Goal: Navigation & Orientation: Understand site structure

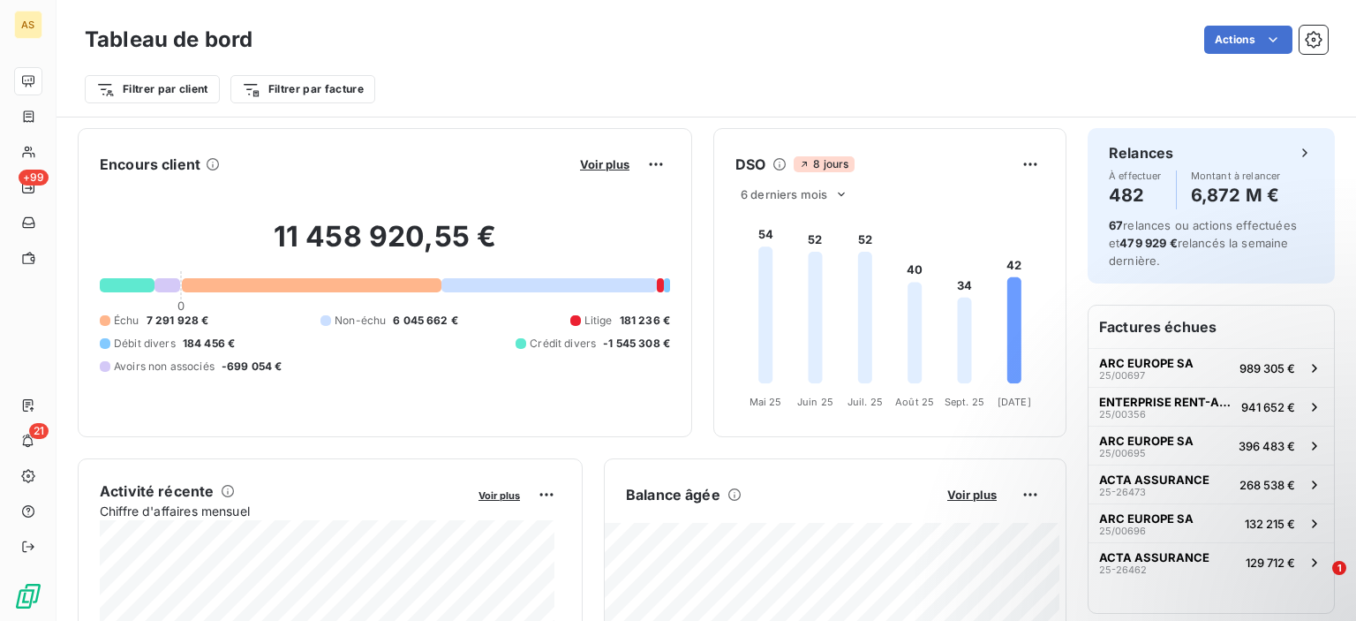
scroll to position [187, 0]
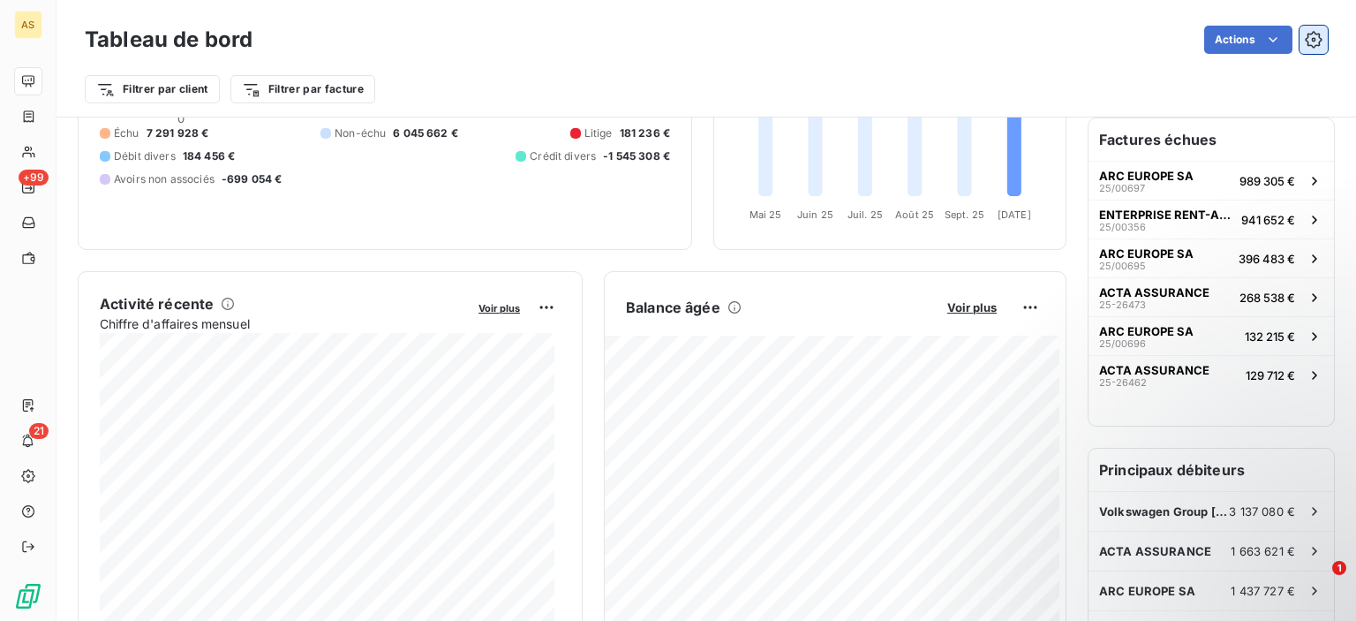
click at [1305, 41] on icon "button" at bounding box center [1314, 40] width 18 height 18
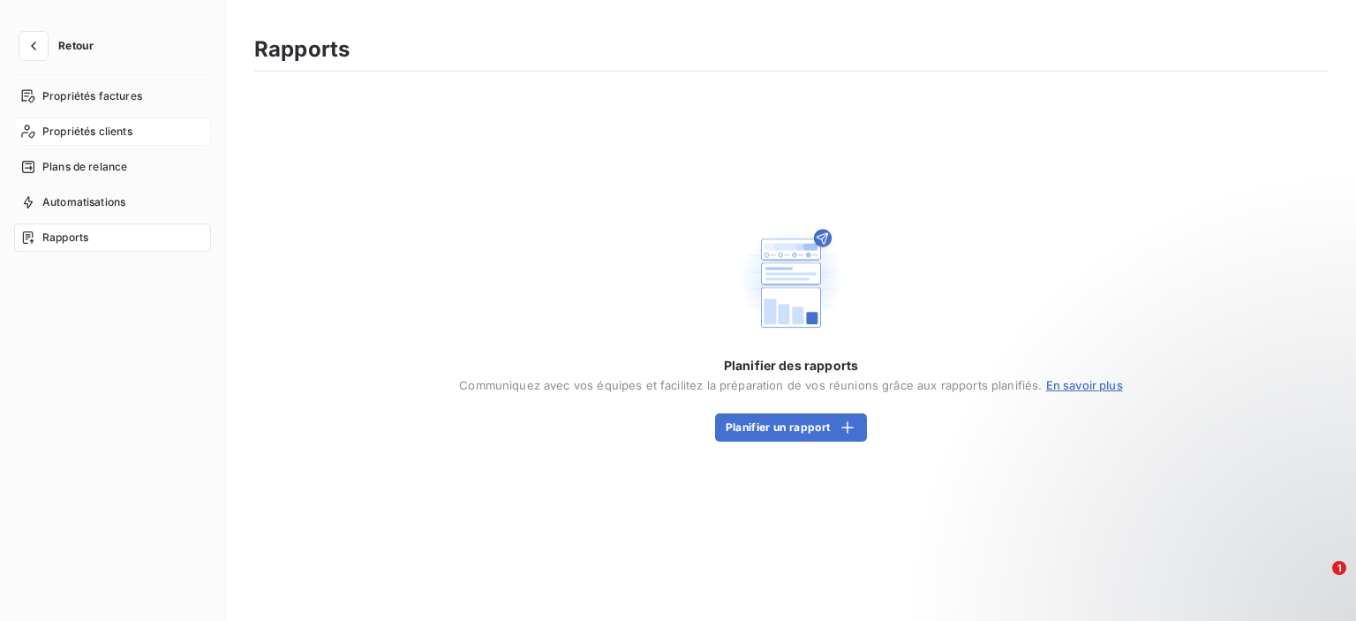
click at [76, 129] on span "Propriétés clients" at bounding box center [87, 132] width 90 height 16
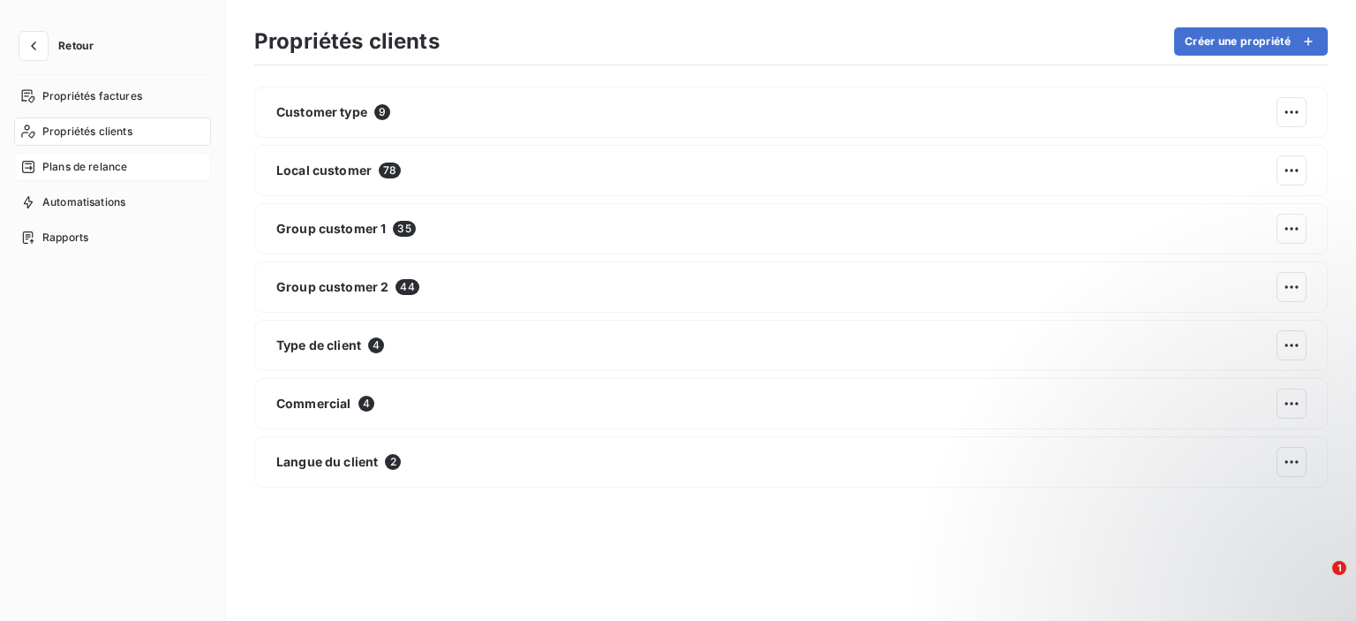
click at [79, 165] on span "Plans de relance" at bounding box center [84, 167] width 85 height 16
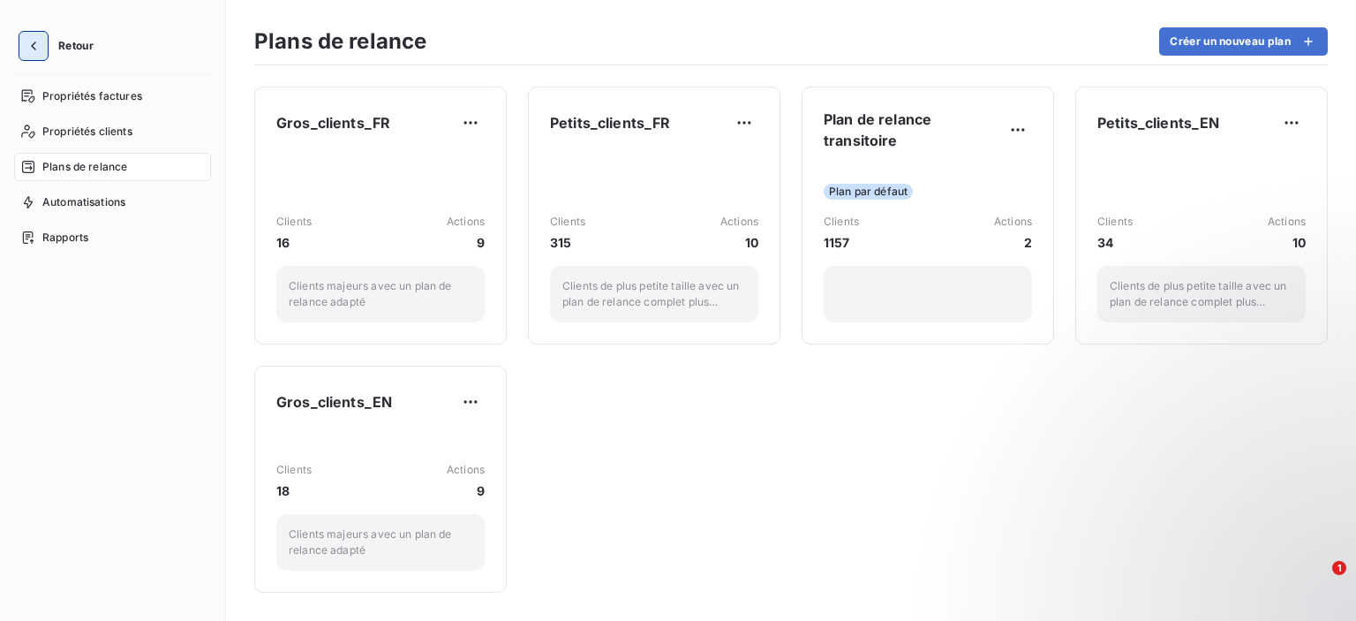
click at [40, 46] on icon "button" at bounding box center [34, 46] width 18 height 18
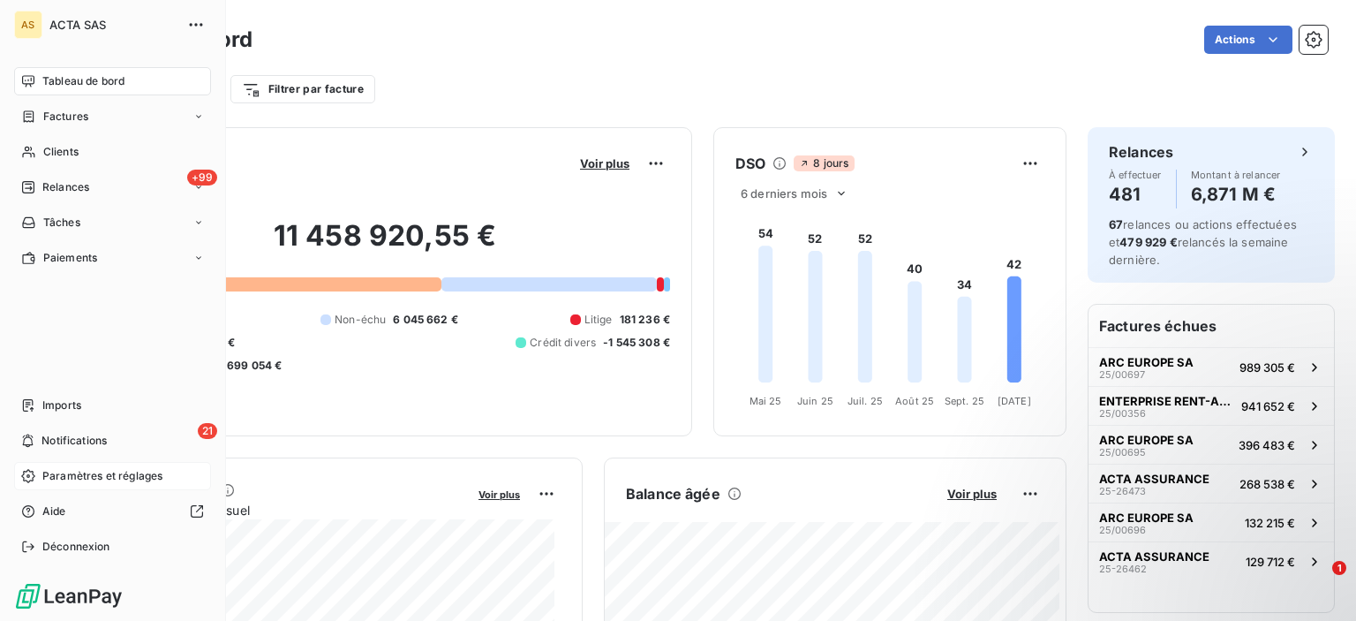
click at [63, 479] on span "Paramètres et réglages" at bounding box center [102, 476] width 120 height 16
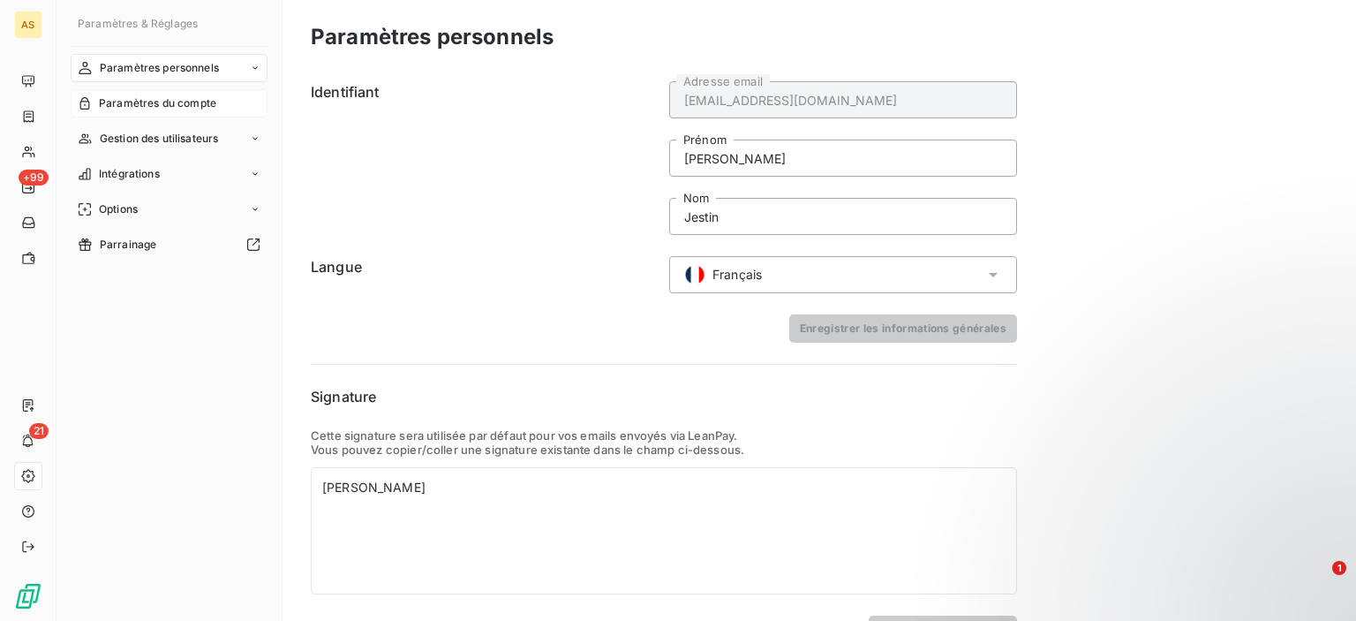
click at [133, 105] on span "Paramètres du compte" at bounding box center [157, 103] width 117 height 16
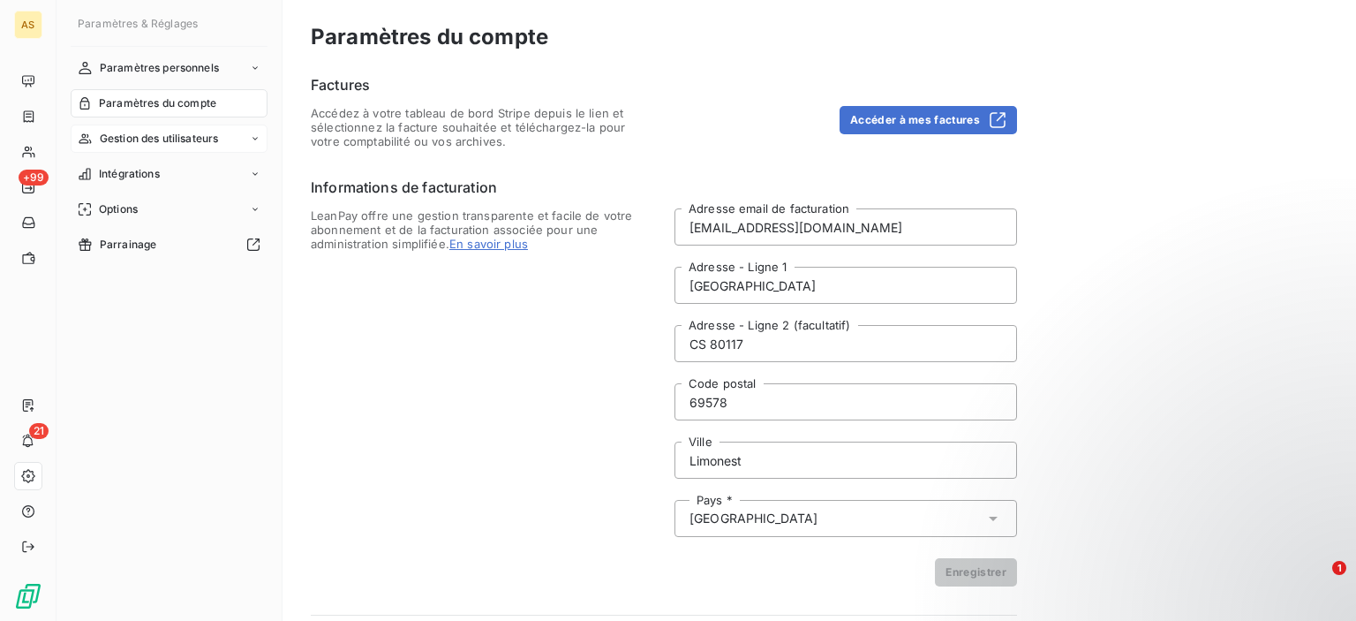
click at [133, 137] on span "Gestion des utilisateurs" at bounding box center [159, 139] width 119 height 16
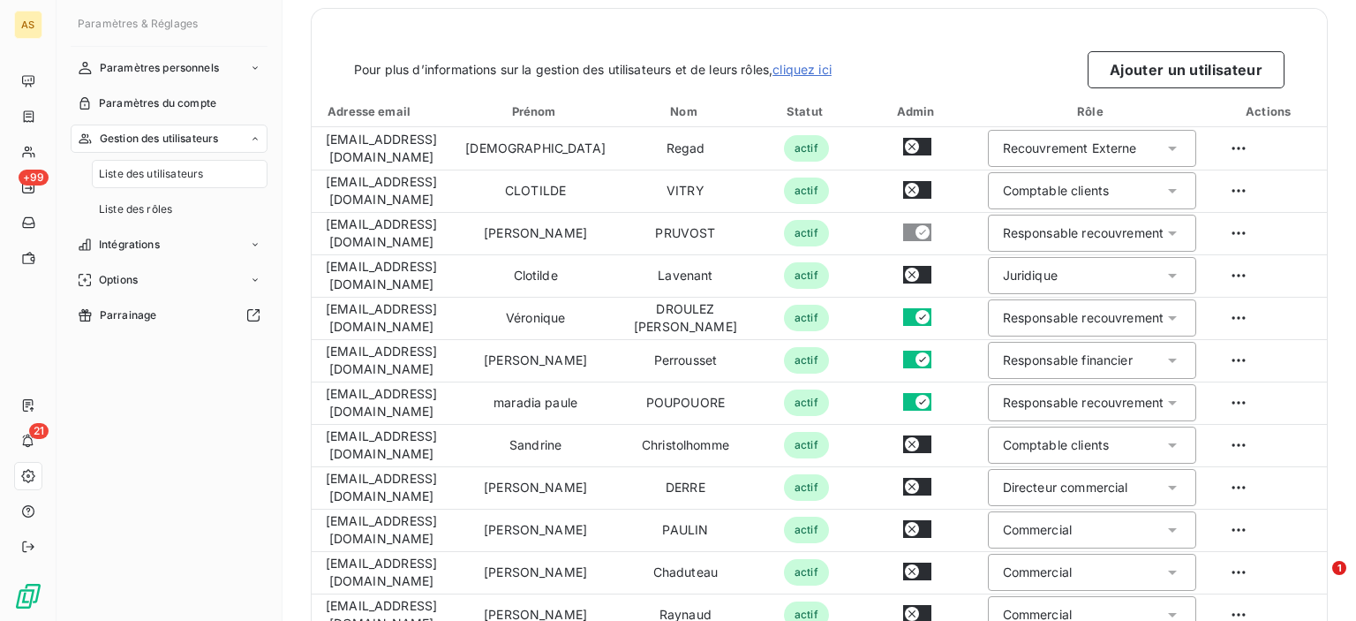
scroll to position [65, 0]
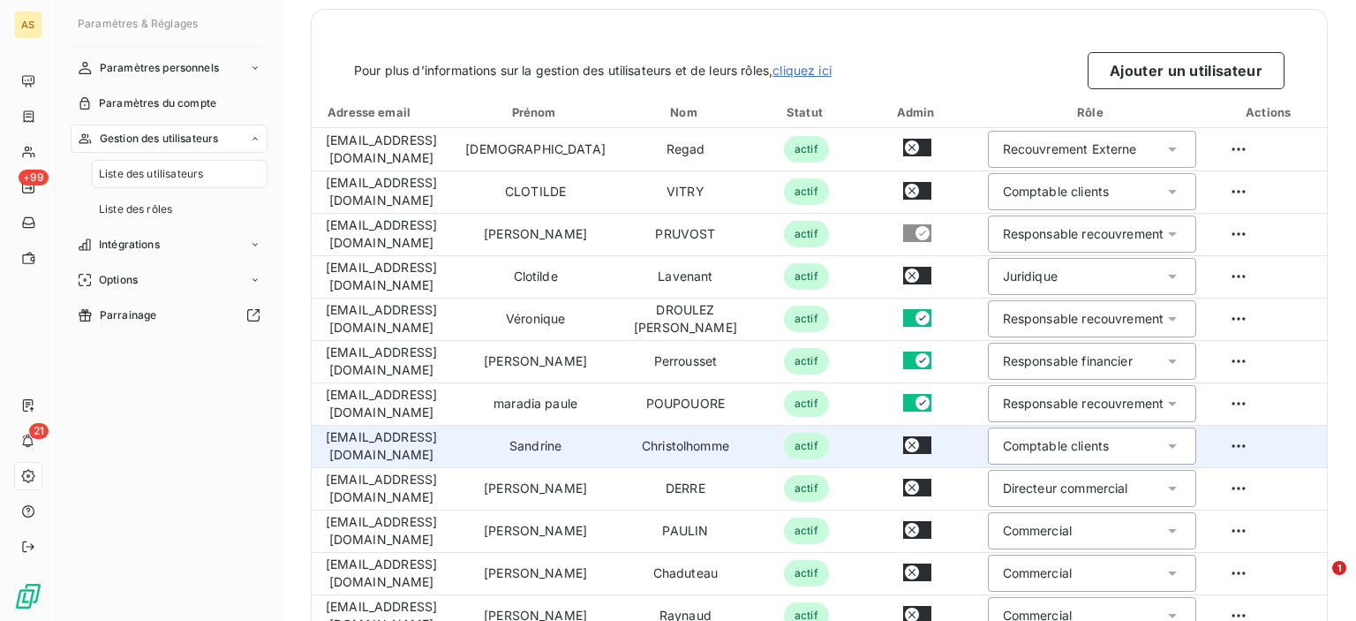
click at [932, 447] on button "button" at bounding box center [917, 445] width 28 height 18
click at [1182, 442] on icon at bounding box center [1173, 446] width 18 height 18
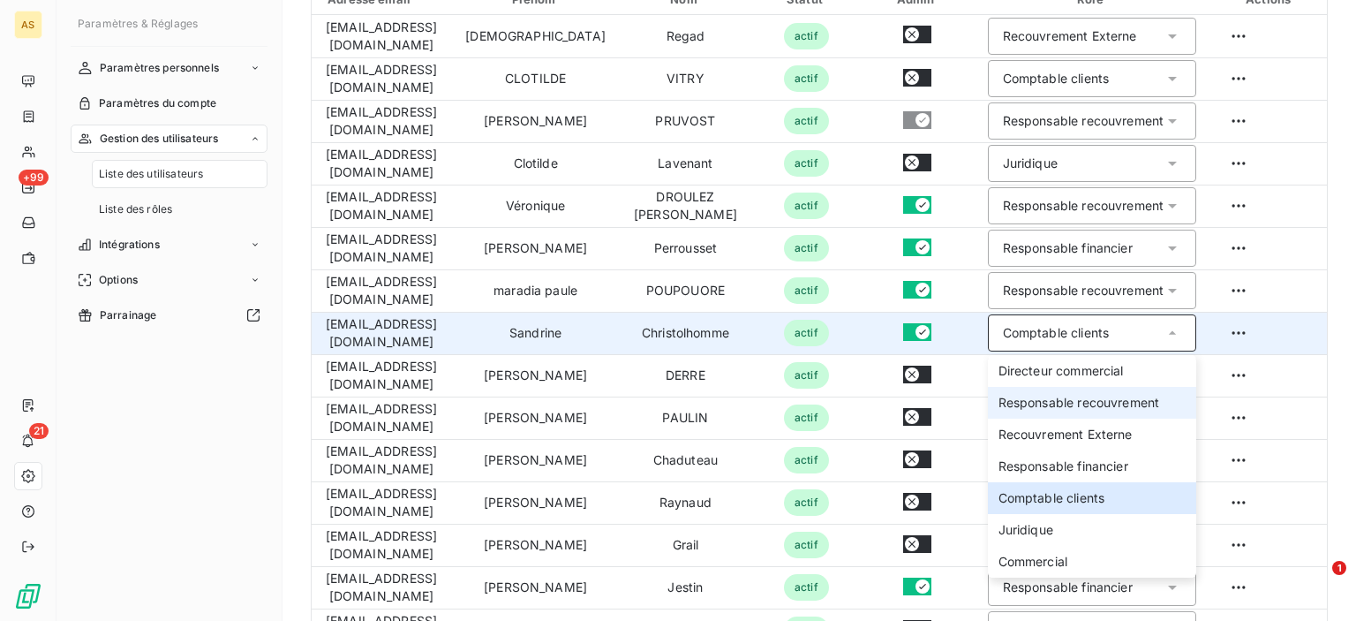
scroll to position [180, 0]
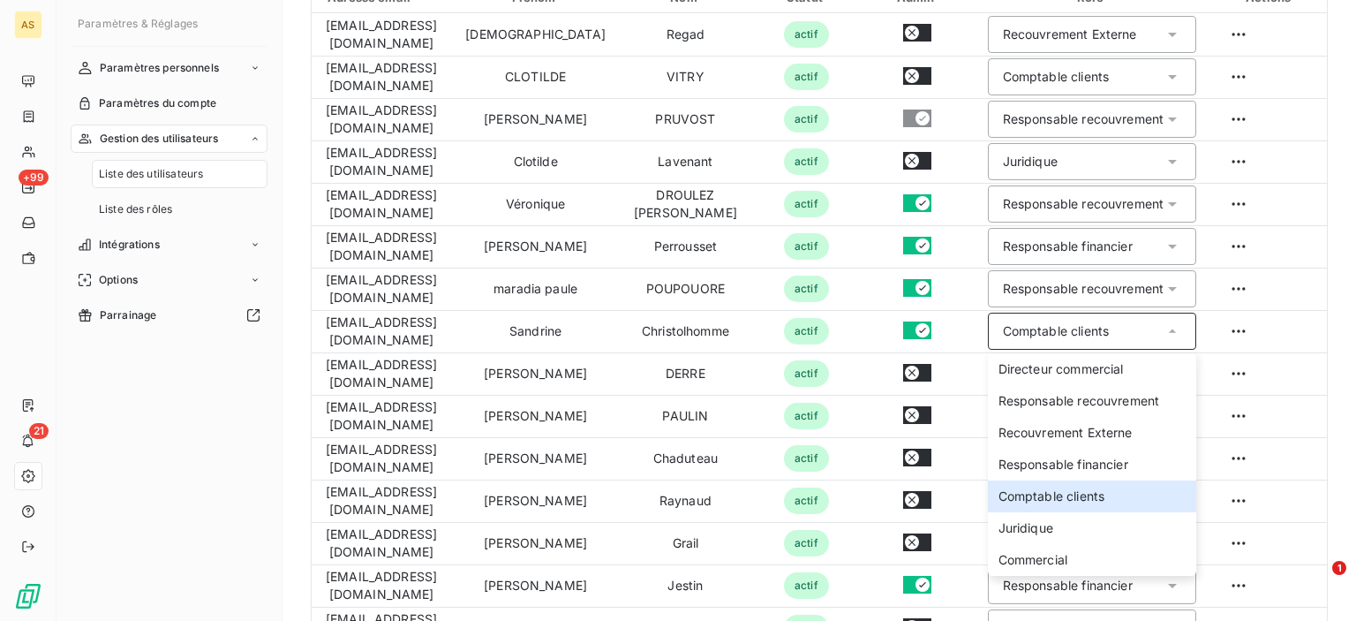
click at [1337, 326] on div "Liste des utilisateurs Pour plus d’informations sur la gestion des utilisateurs…" at bounding box center [820, 310] width 1074 height 621
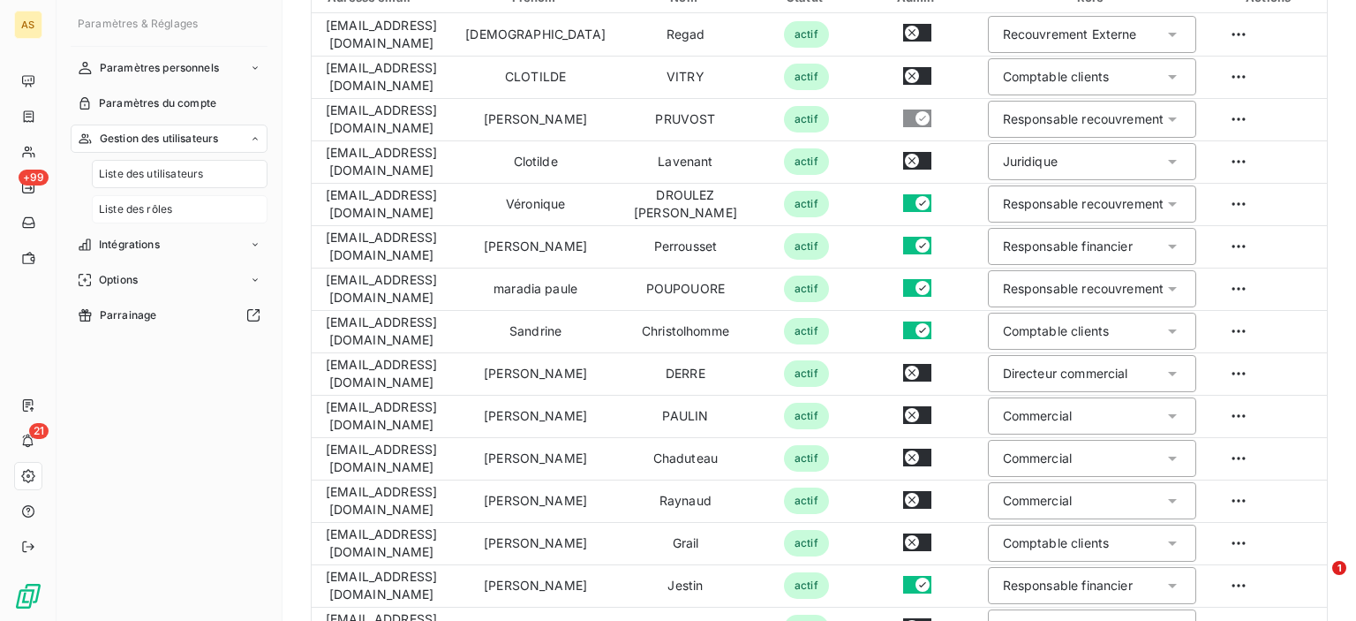
click at [120, 209] on span "Liste des rôles" at bounding box center [135, 209] width 73 height 16
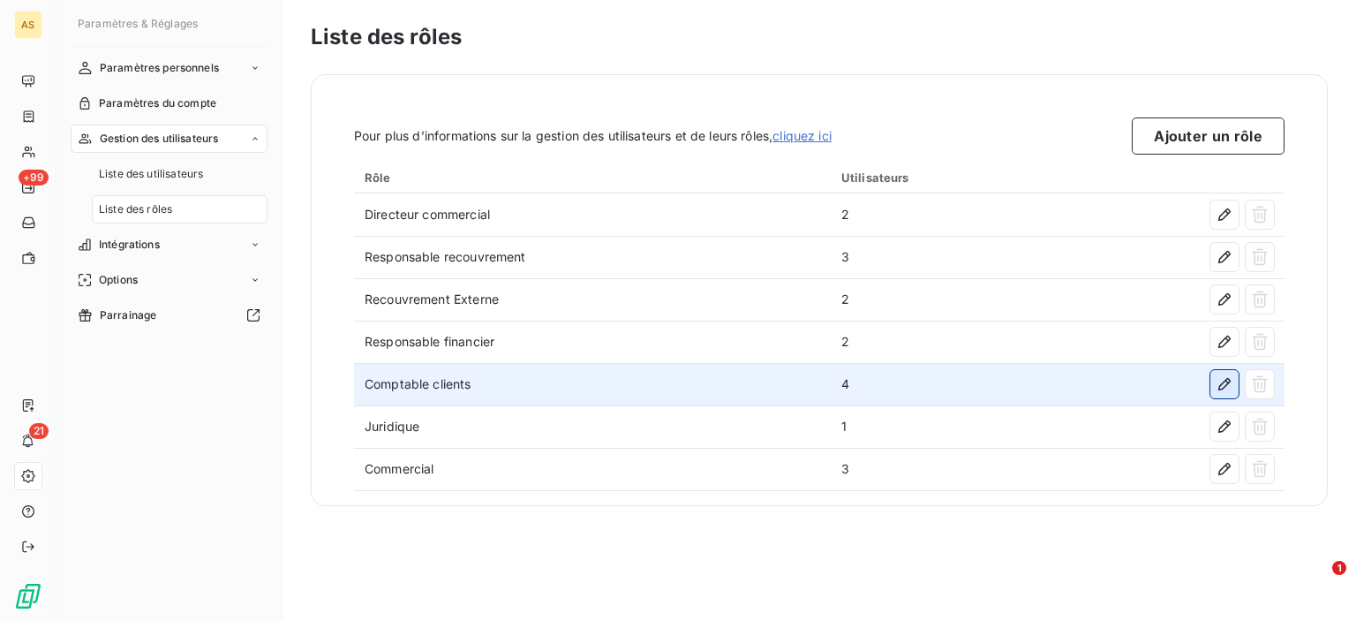
click at [1226, 388] on icon "button" at bounding box center [1225, 384] width 18 height 18
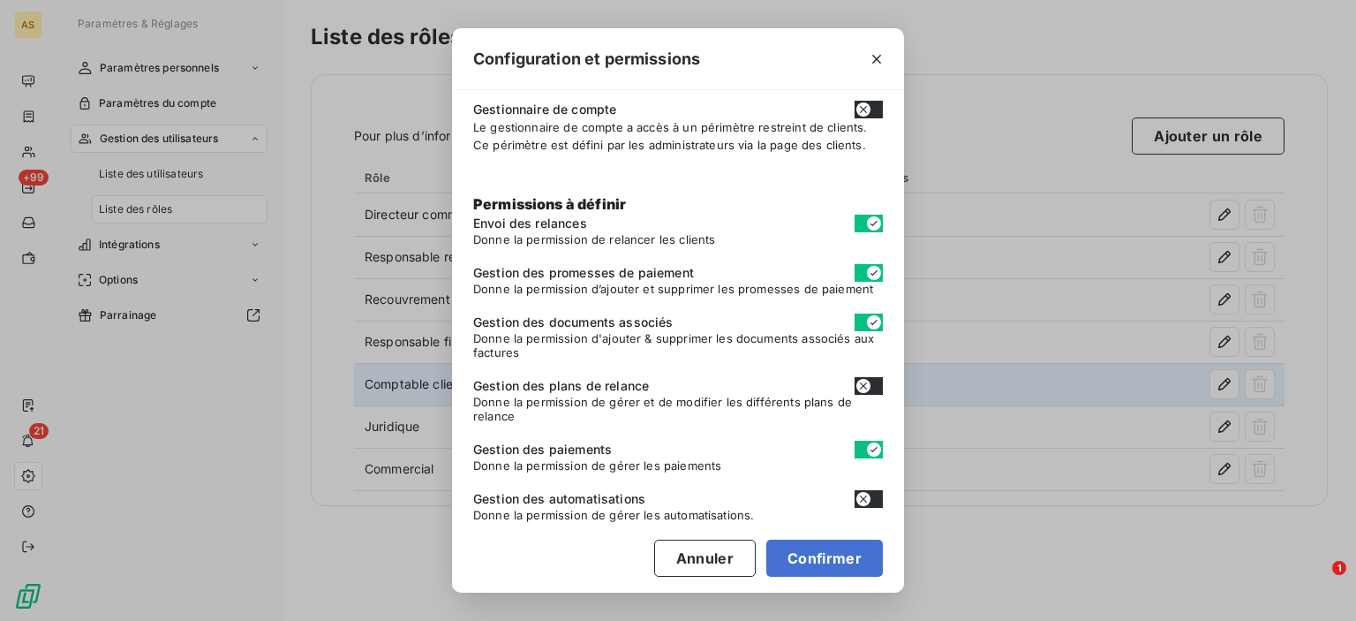
scroll to position [123, 0]
click at [706, 561] on button "Annuler" at bounding box center [705, 557] width 102 height 37
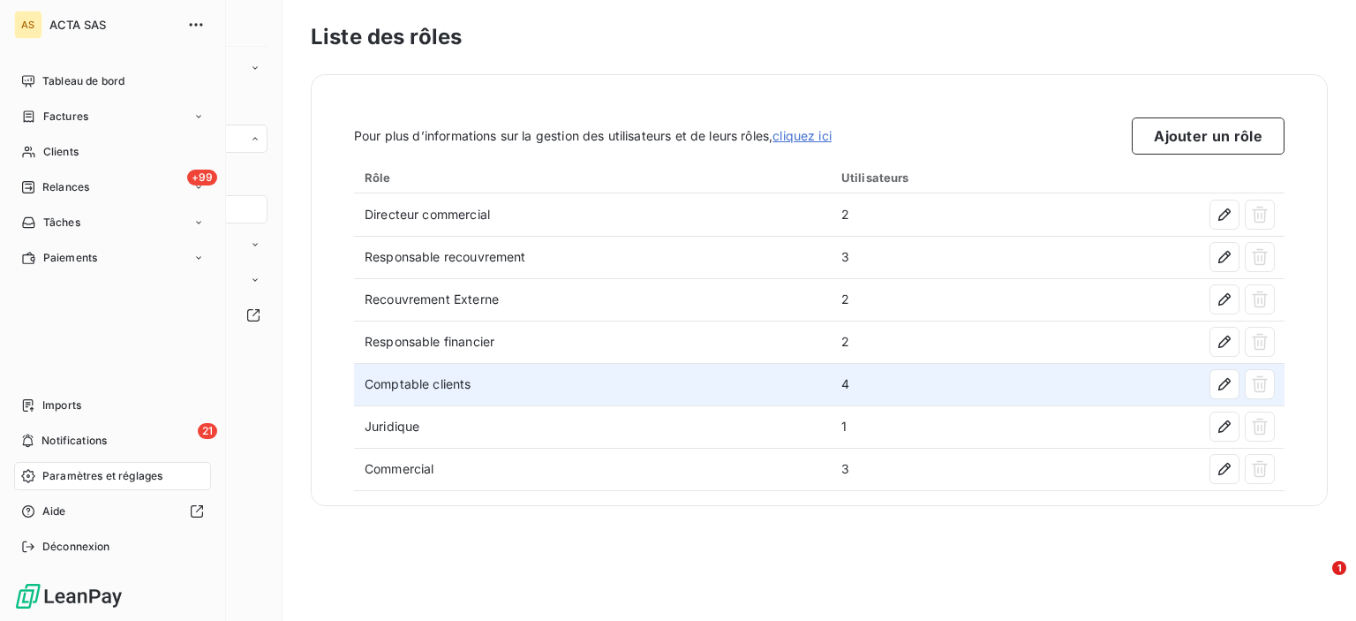
click at [76, 474] on span "Paramètres et réglages" at bounding box center [102, 476] width 120 height 16
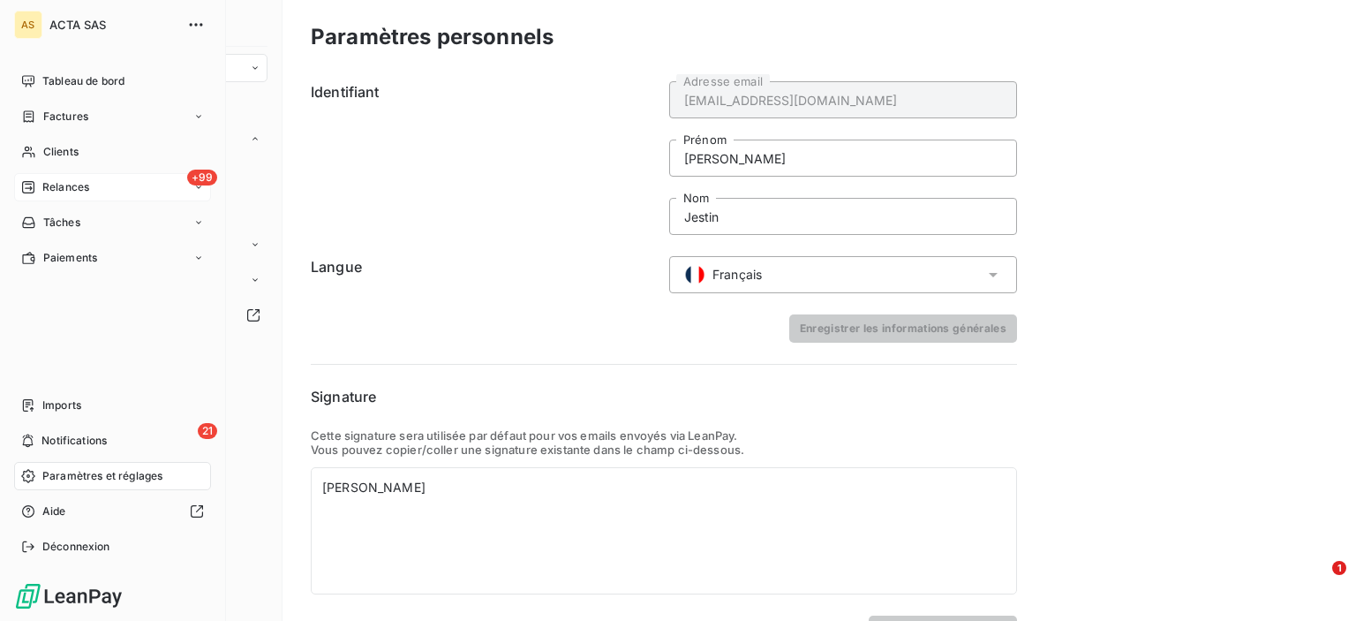
click at [57, 189] on span "Relances" at bounding box center [65, 187] width 47 height 16
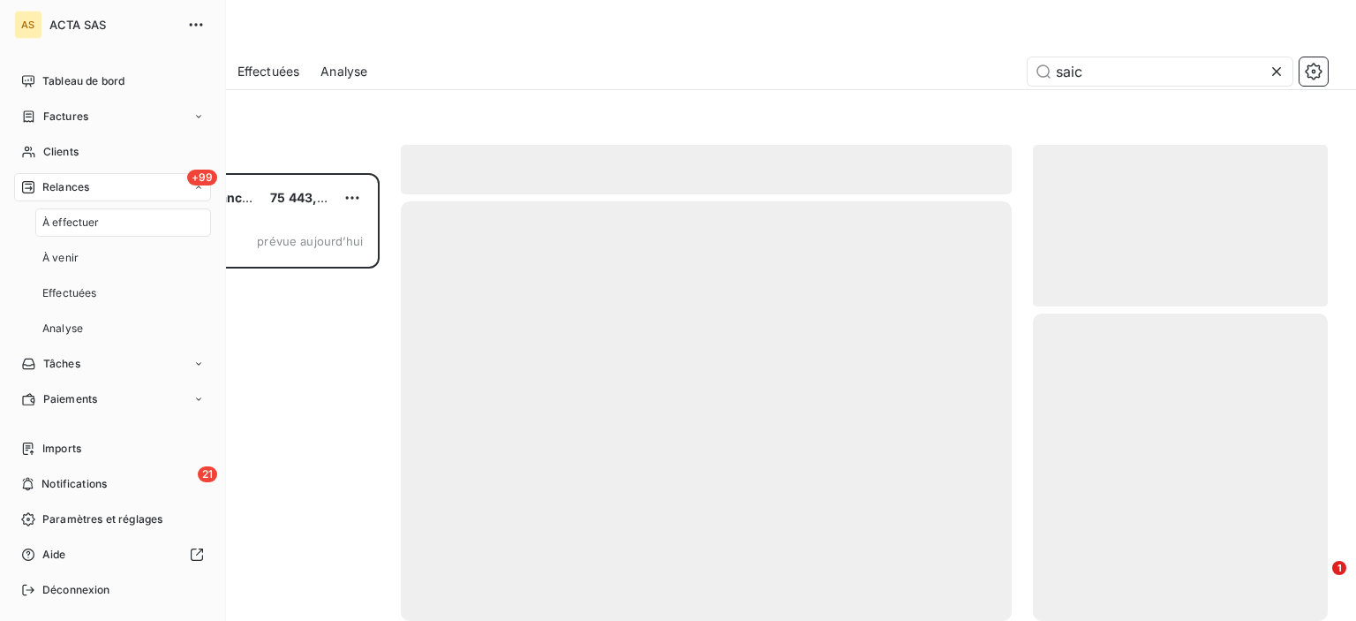
scroll to position [434, 281]
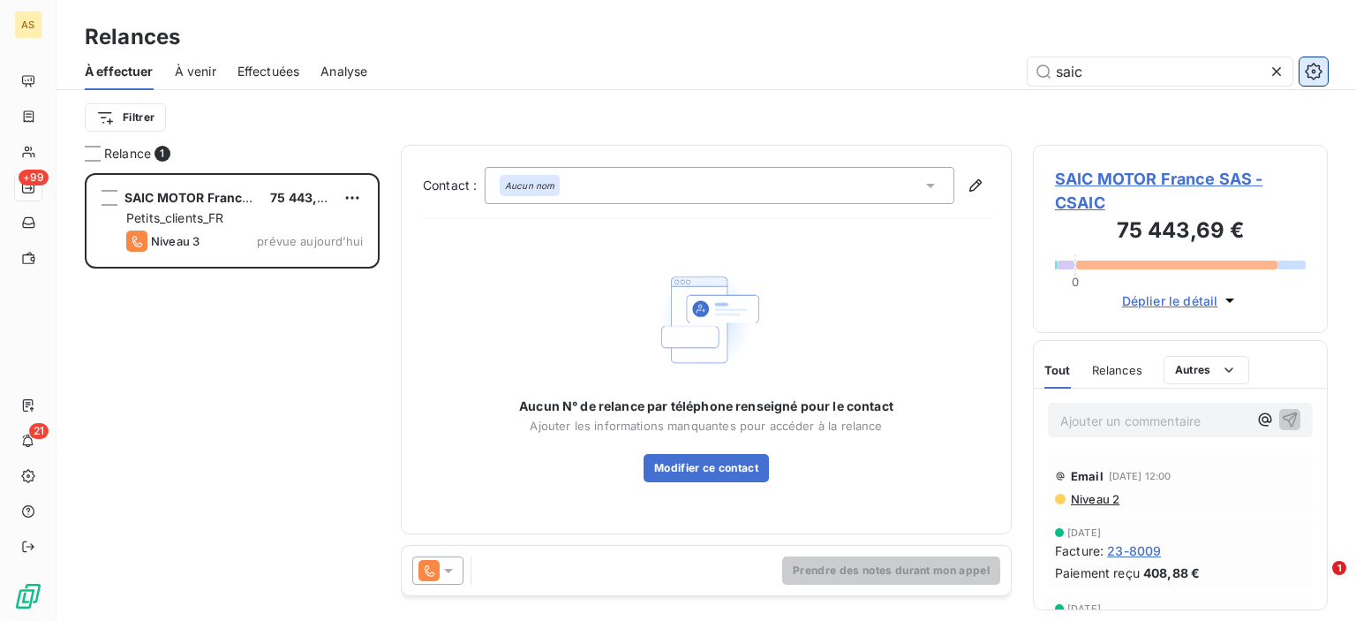
click at [1322, 79] on icon "button" at bounding box center [1314, 72] width 18 height 18
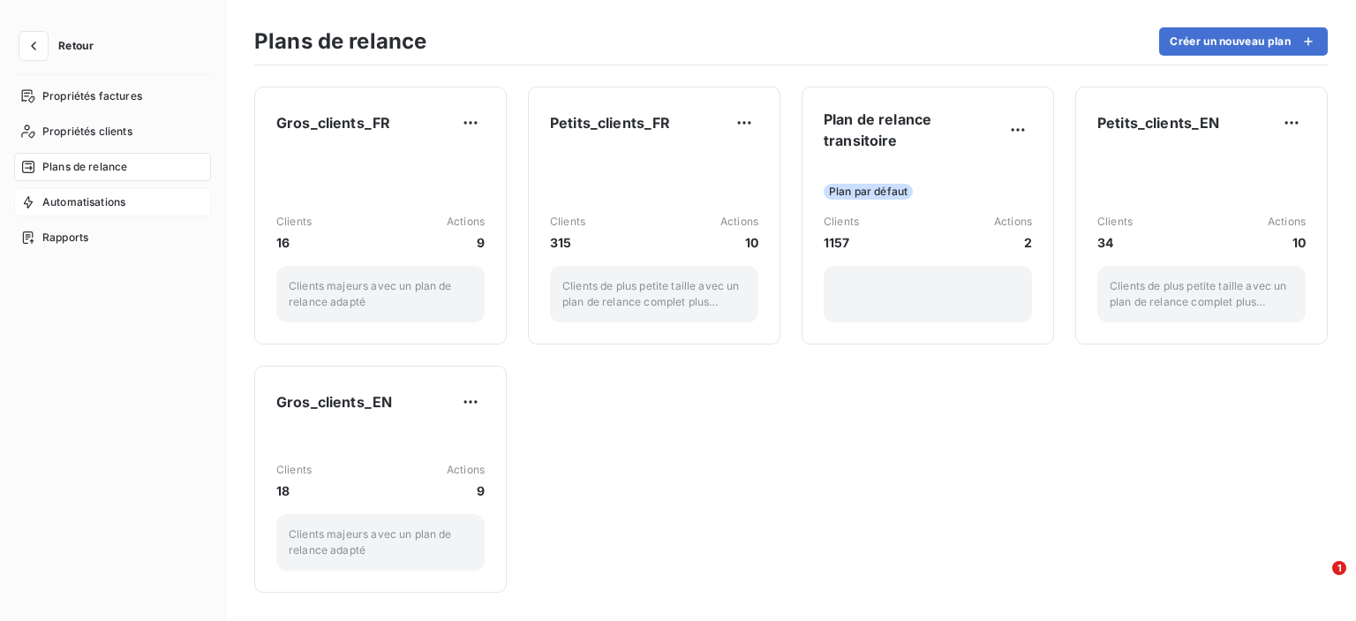
click at [83, 202] on span "Automatisations" at bounding box center [83, 202] width 83 height 16
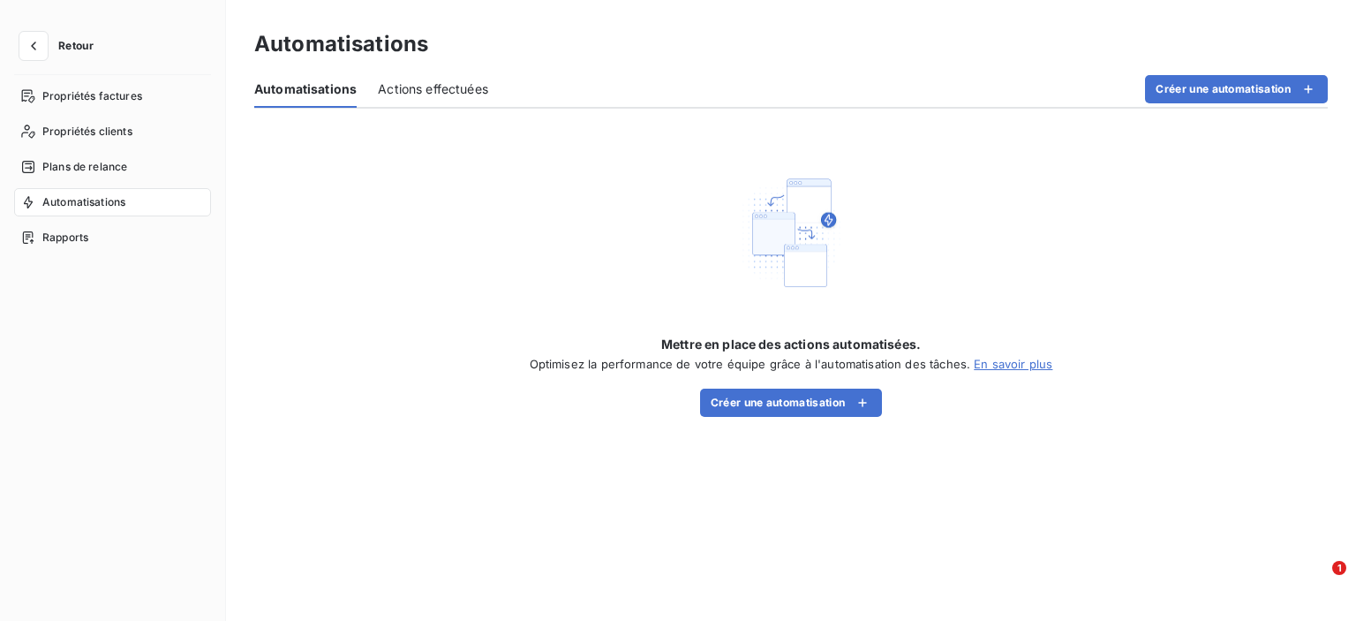
click at [448, 80] on span "Actions effectuées" at bounding box center [433, 89] width 110 height 18
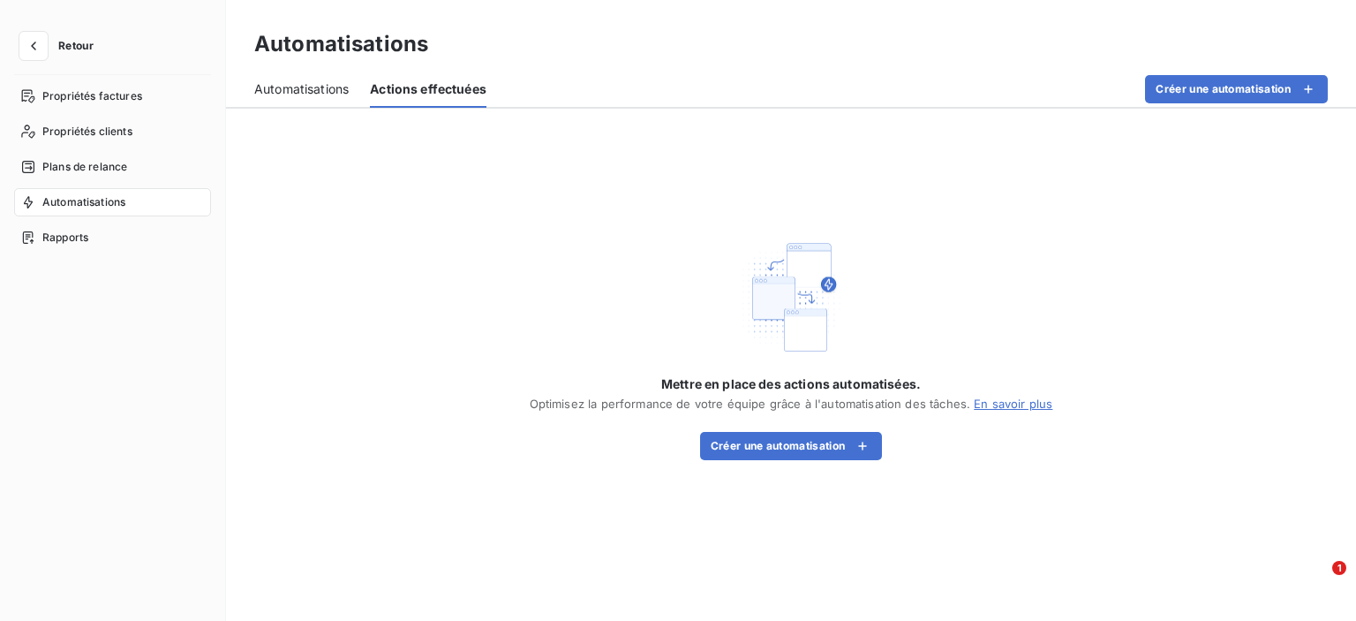
click at [311, 80] on span "Automatisations" at bounding box center [301, 89] width 94 height 18
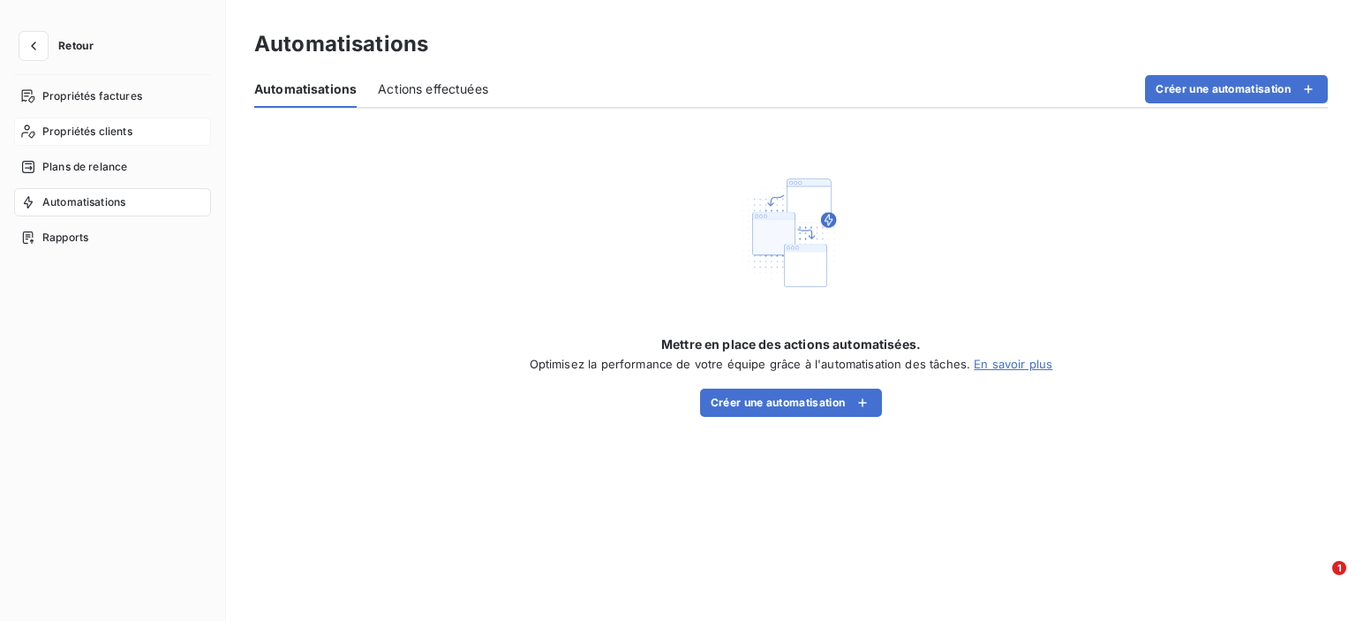
click at [105, 124] on span "Propriétés clients" at bounding box center [87, 132] width 90 height 16
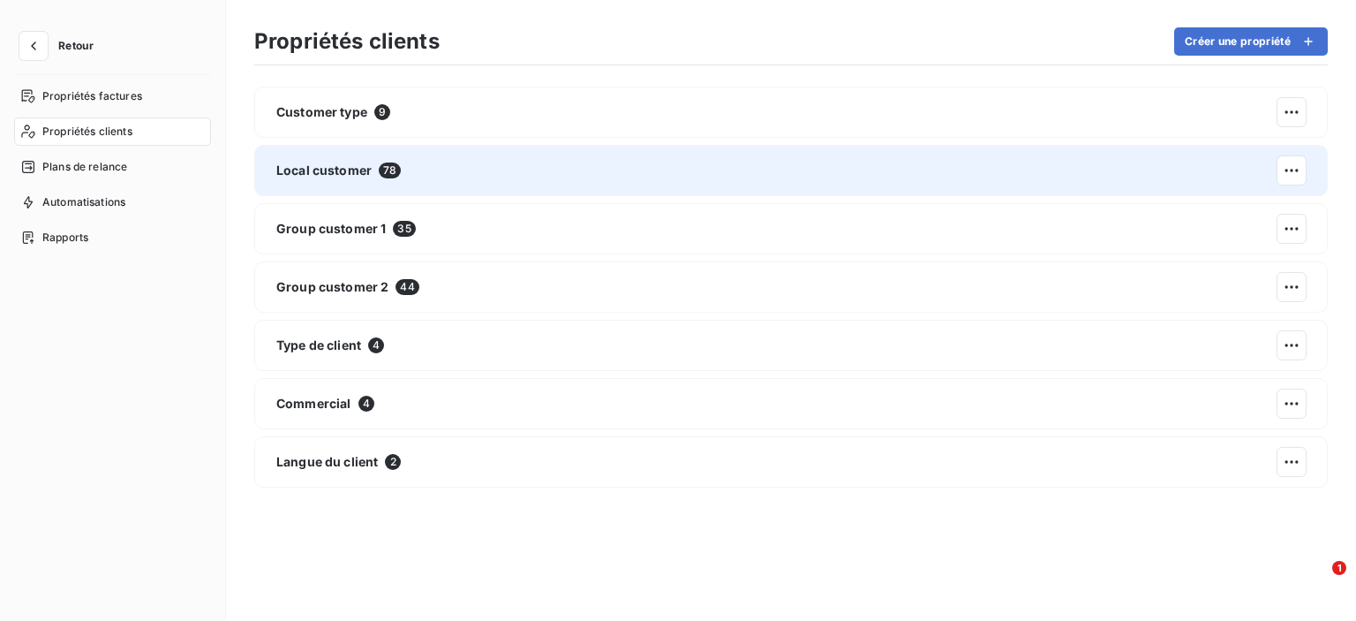
click at [596, 163] on div "Local customer 78" at bounding box center [791, 170] width 1074 height 51
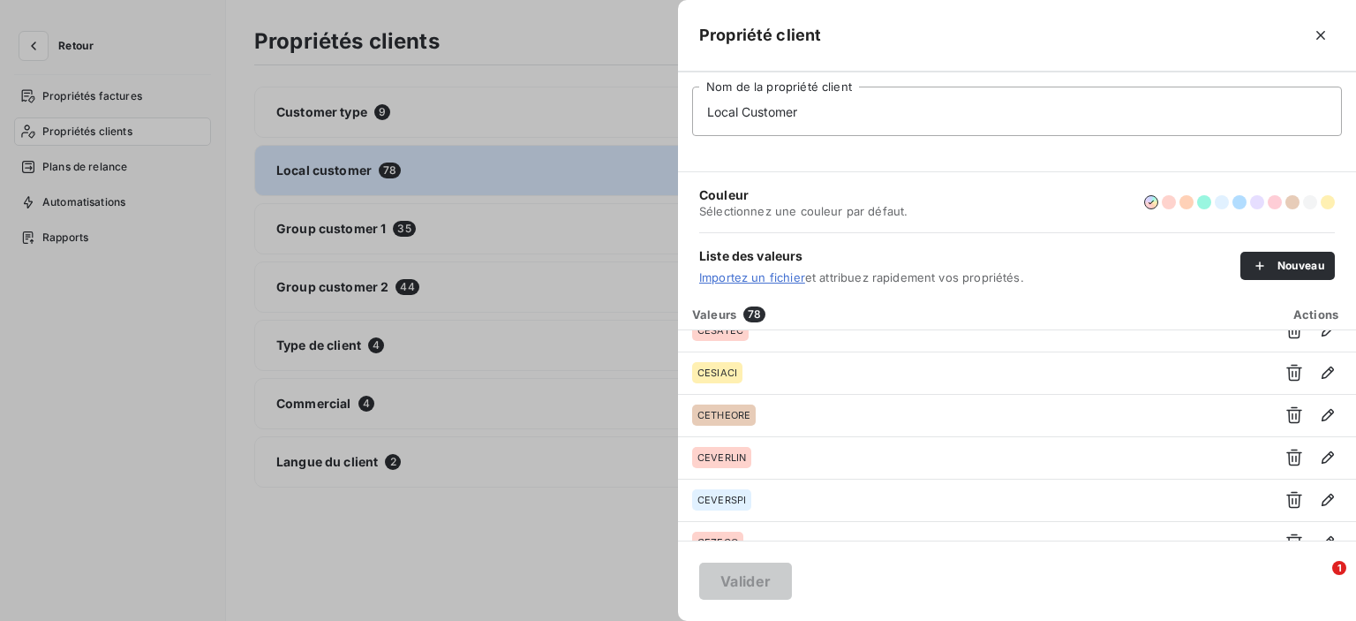
scroll to position [1081, 0]
click at [599, 42] on div at bounding box center [678, 310] width 1356 height 621
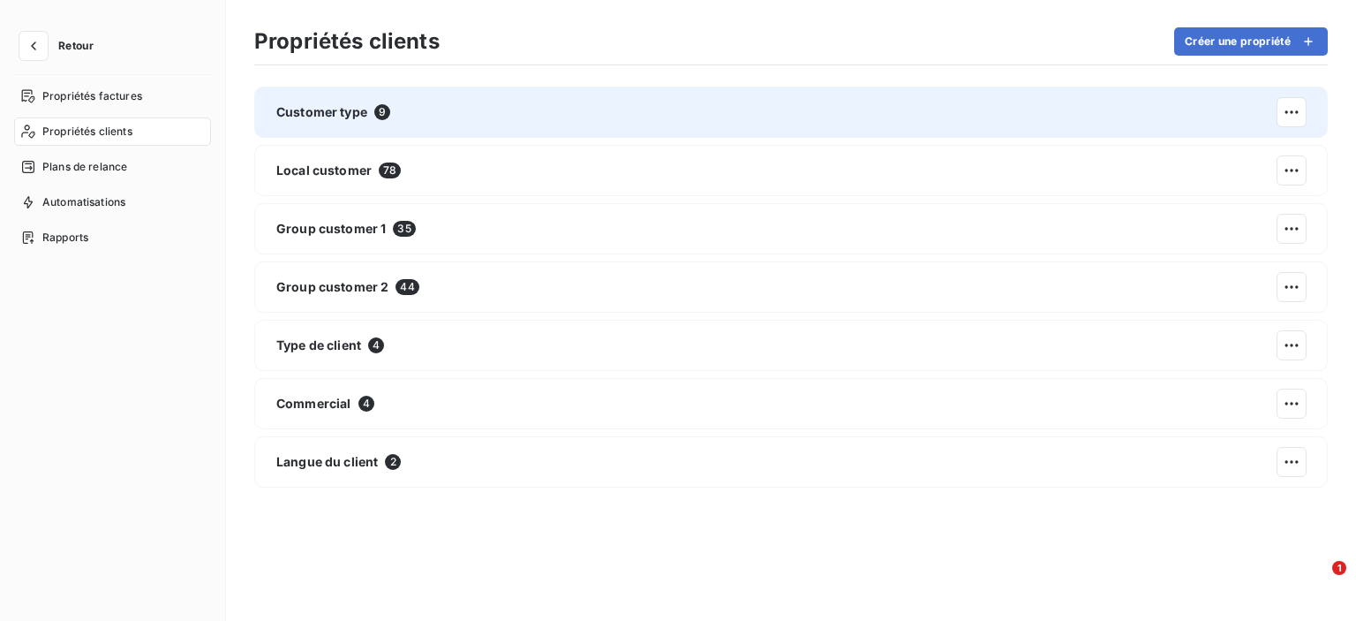
click at [338, 105] on span "Customer type" at bounding box center [321, 112] width 91 height 18
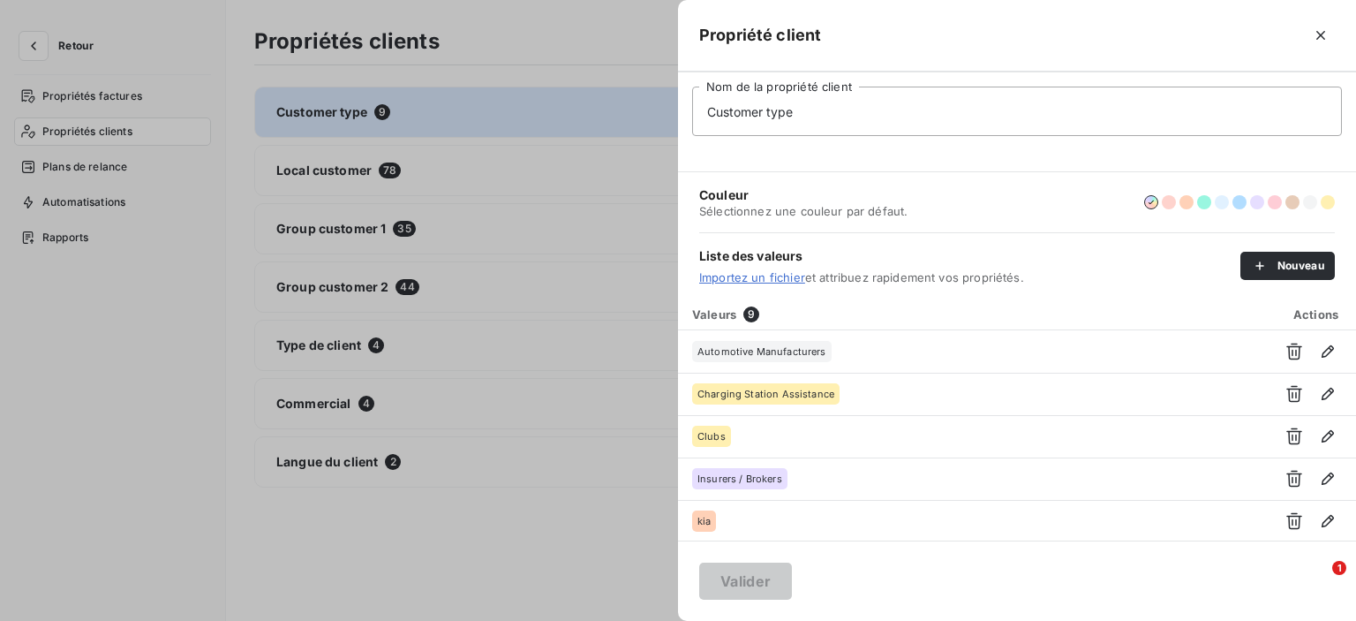
click at [544, 51] on div at bounding box center [678, 310] width 1356 height 621
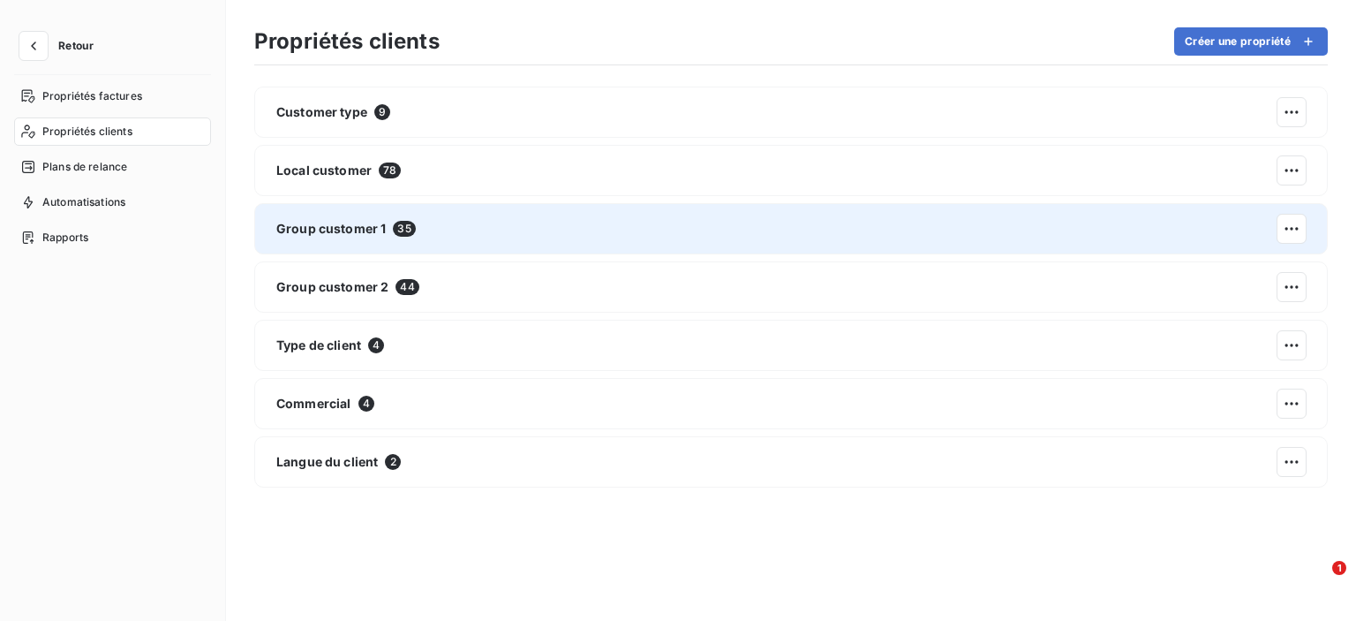
click at [492, 235] on div "Group customer 1 35" at bounding box center [791, 228] width 1074 height 51
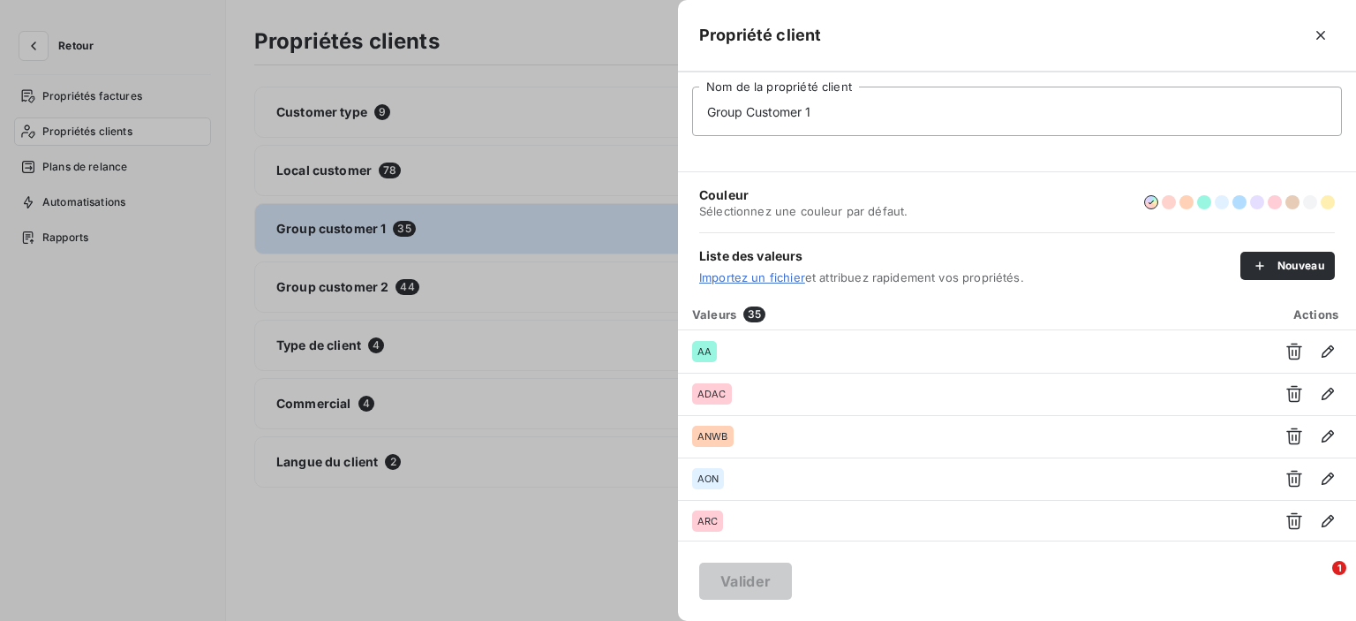
click at [516, 19] on div at bounding box center [678, 310] width 1356 height 621
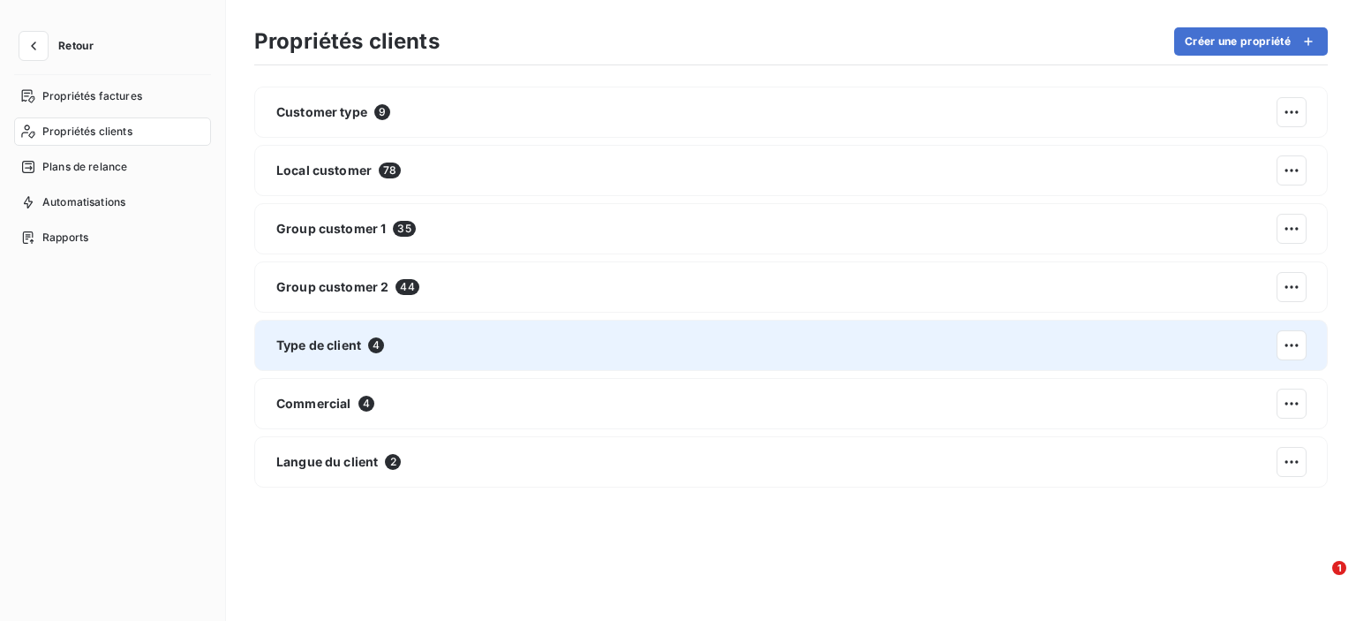
click at [433, 359] on div "Type de client 4" at bounding box center [791, 345] width 1074 height 51
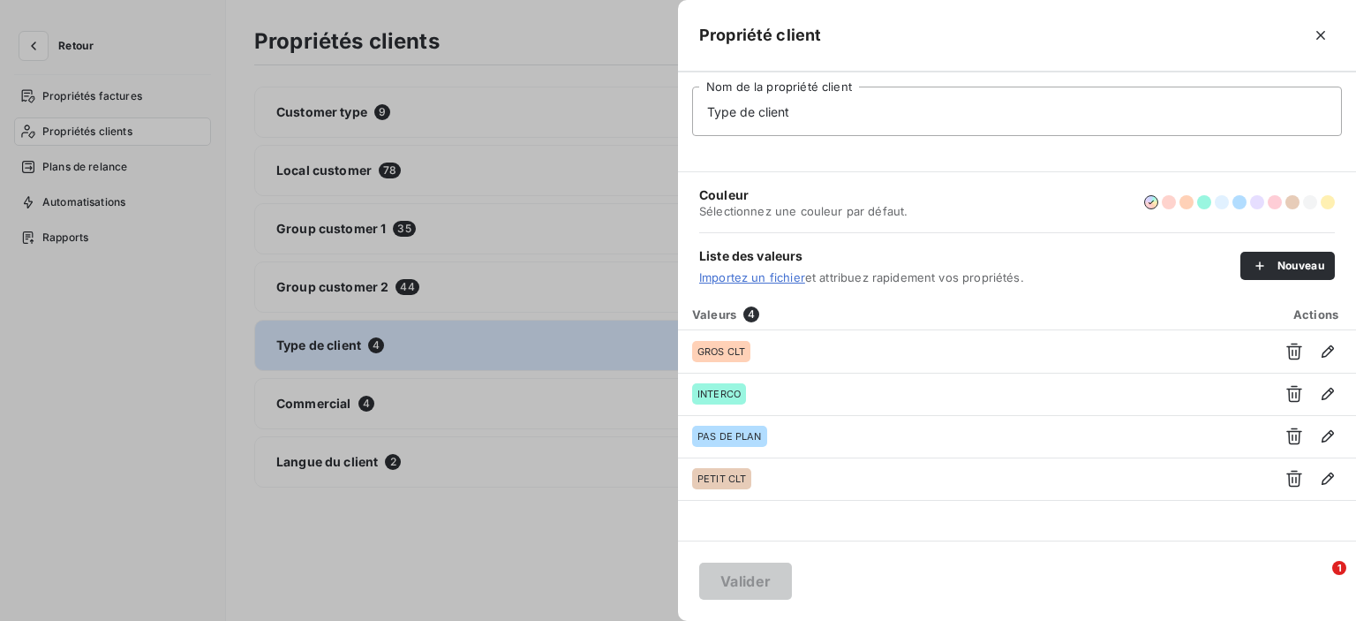
click at [507, 29] on div at bounding box center [678, 310] width 1356 height 621
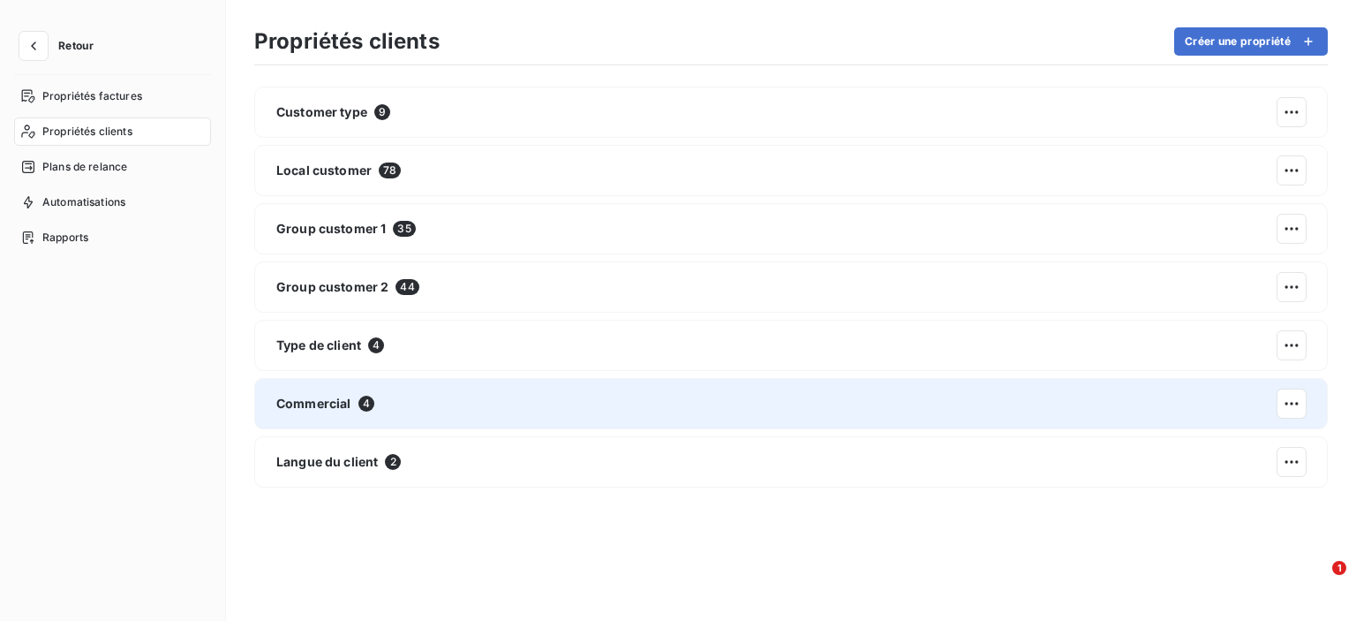
click at [350, 410] on span "Commercial" at bounding box center [313, 404] width 75 height 18
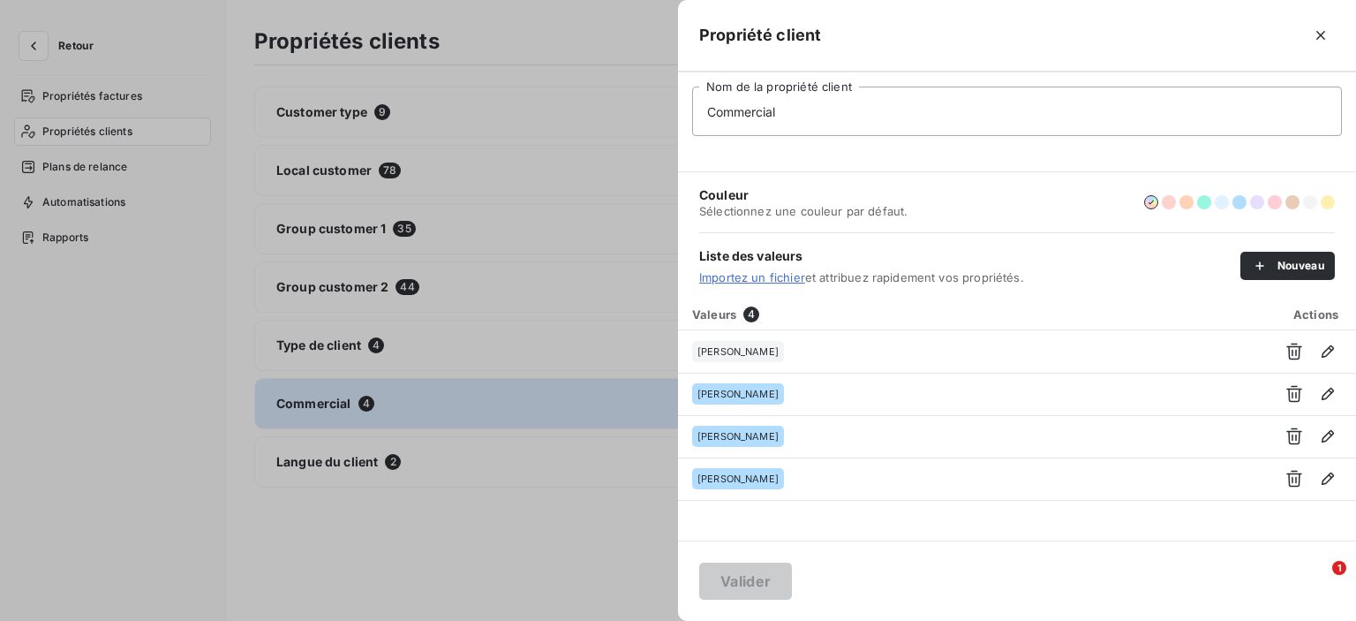
click at [496, 23] on div at bounding box center [678, 310] width 1356 height 621
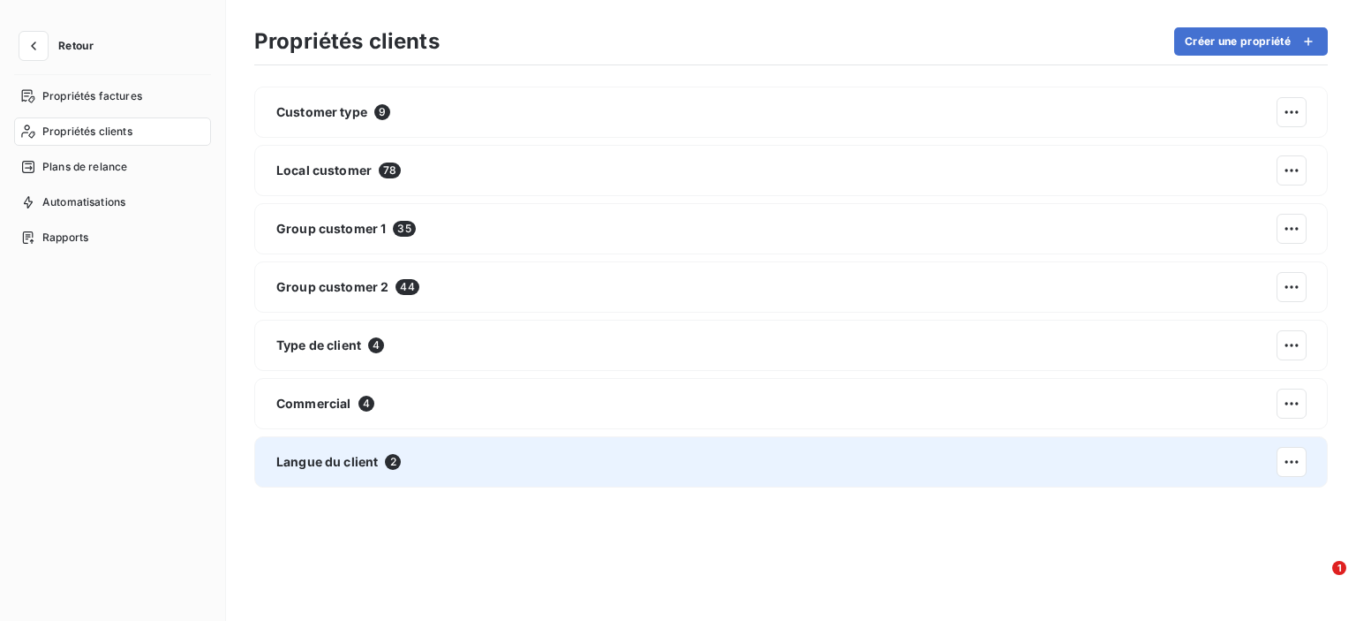
click at [344, 463] on span "Langue du client" at bounding box center [327, 462] width 102 height 18
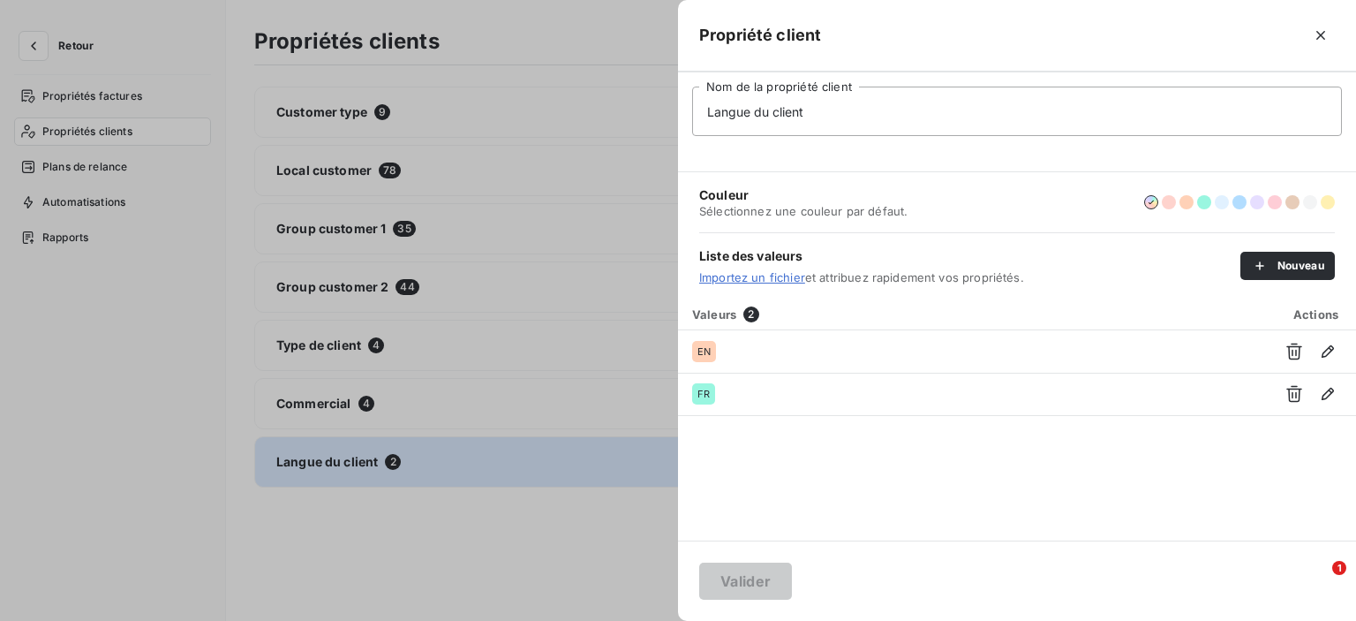
click at [550, 64] on div at bounding box center [678, 310] width 1356 height 621
